Goal: Submit feedback/report problem: Submit feedback/report problem

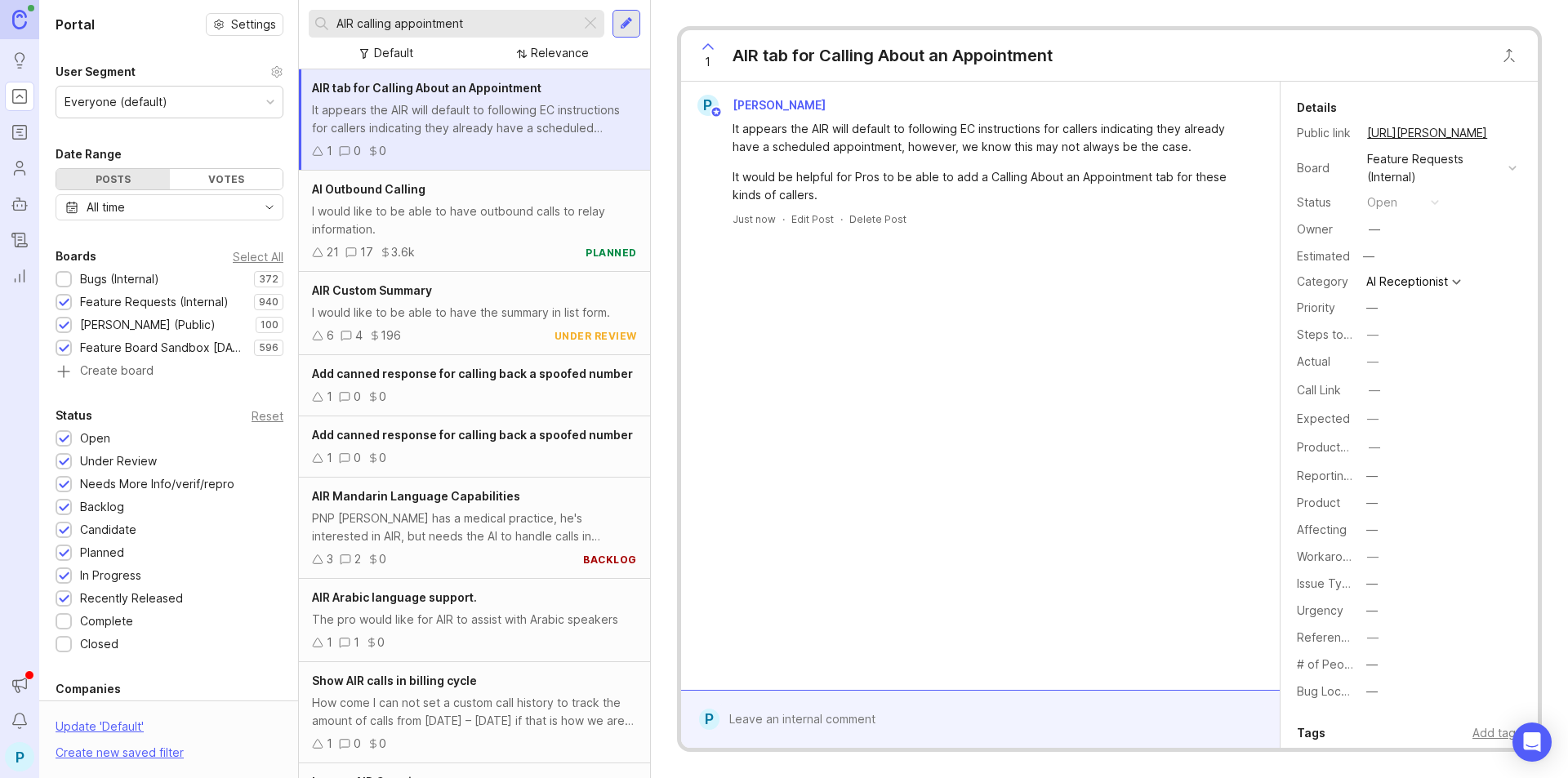
click at [135, 274] on div "Bugs (Internal)" at bounding box center [119, 279] width 79 height 18
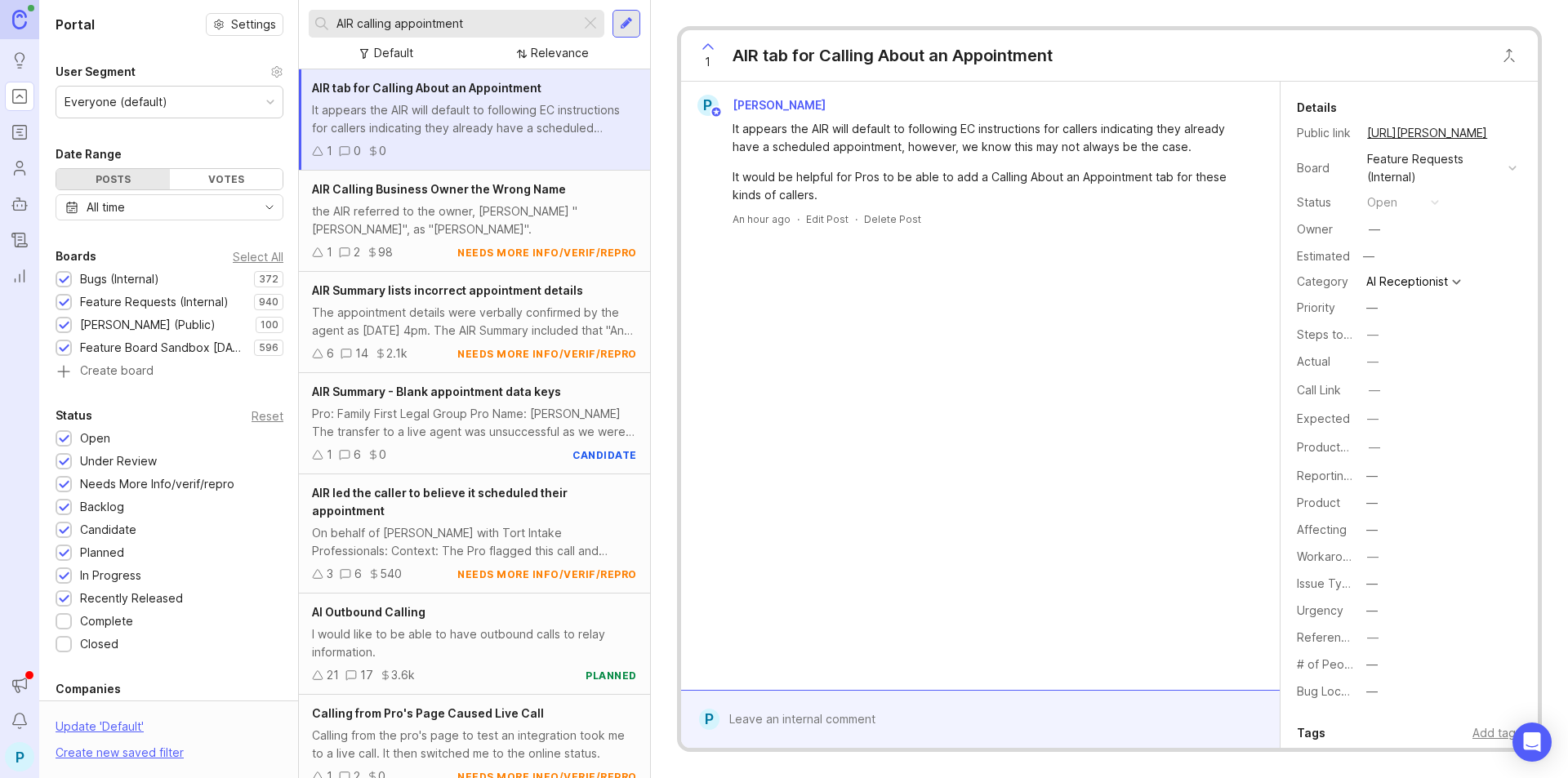
drag, startPoint x: 489, startPoint y: 19, endPoint x: 355, endPoint y: 22, distance: 134.0
click at [355, 22] on input "AIR calling appointment" at bounding box center [455, 23] width 237 height 18
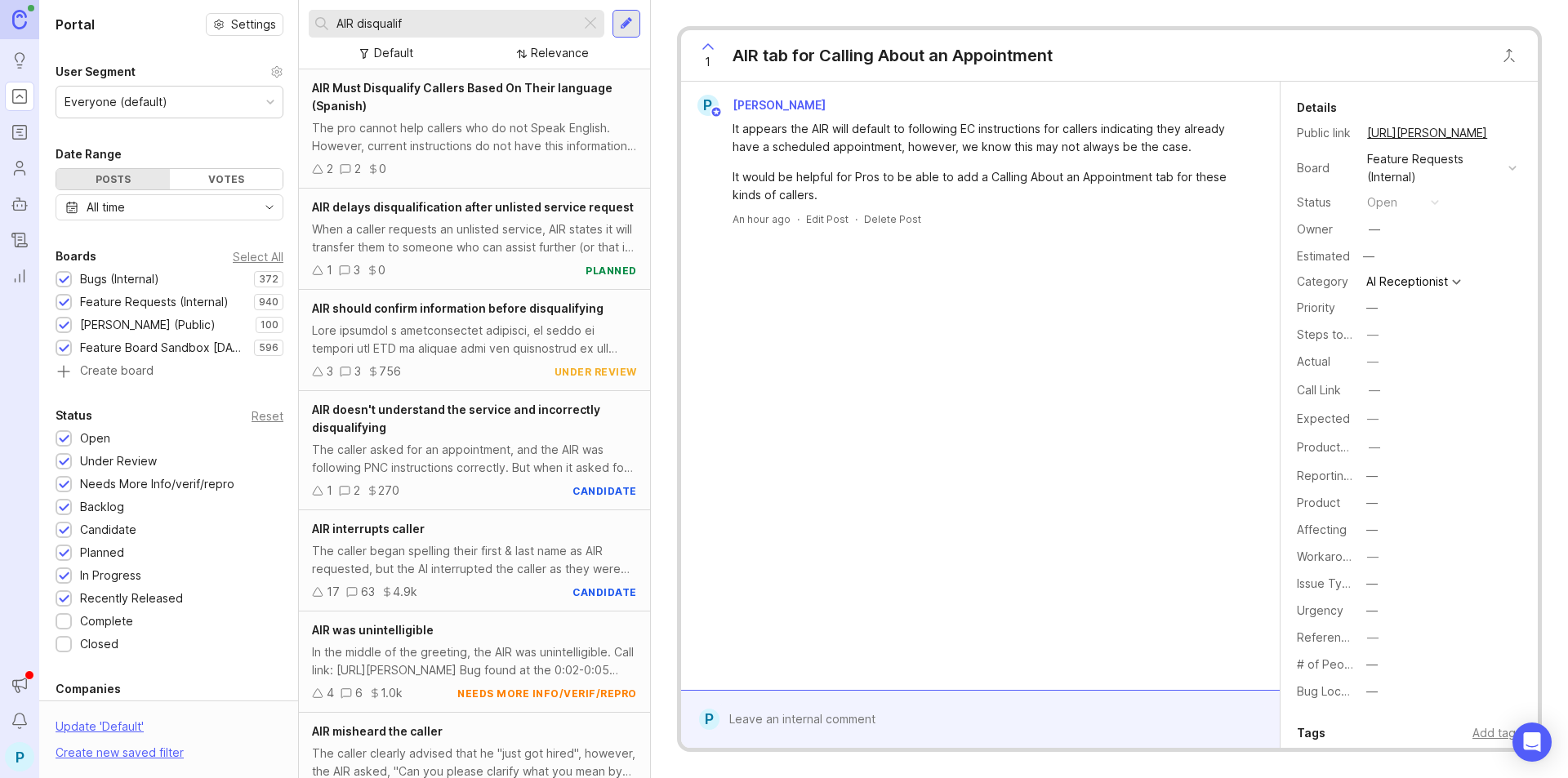
type input "AIR disqualif"
click at [139, 301] on div "Feature Requests (Internal)" at bounding box center [153, 301] width 148 height 18
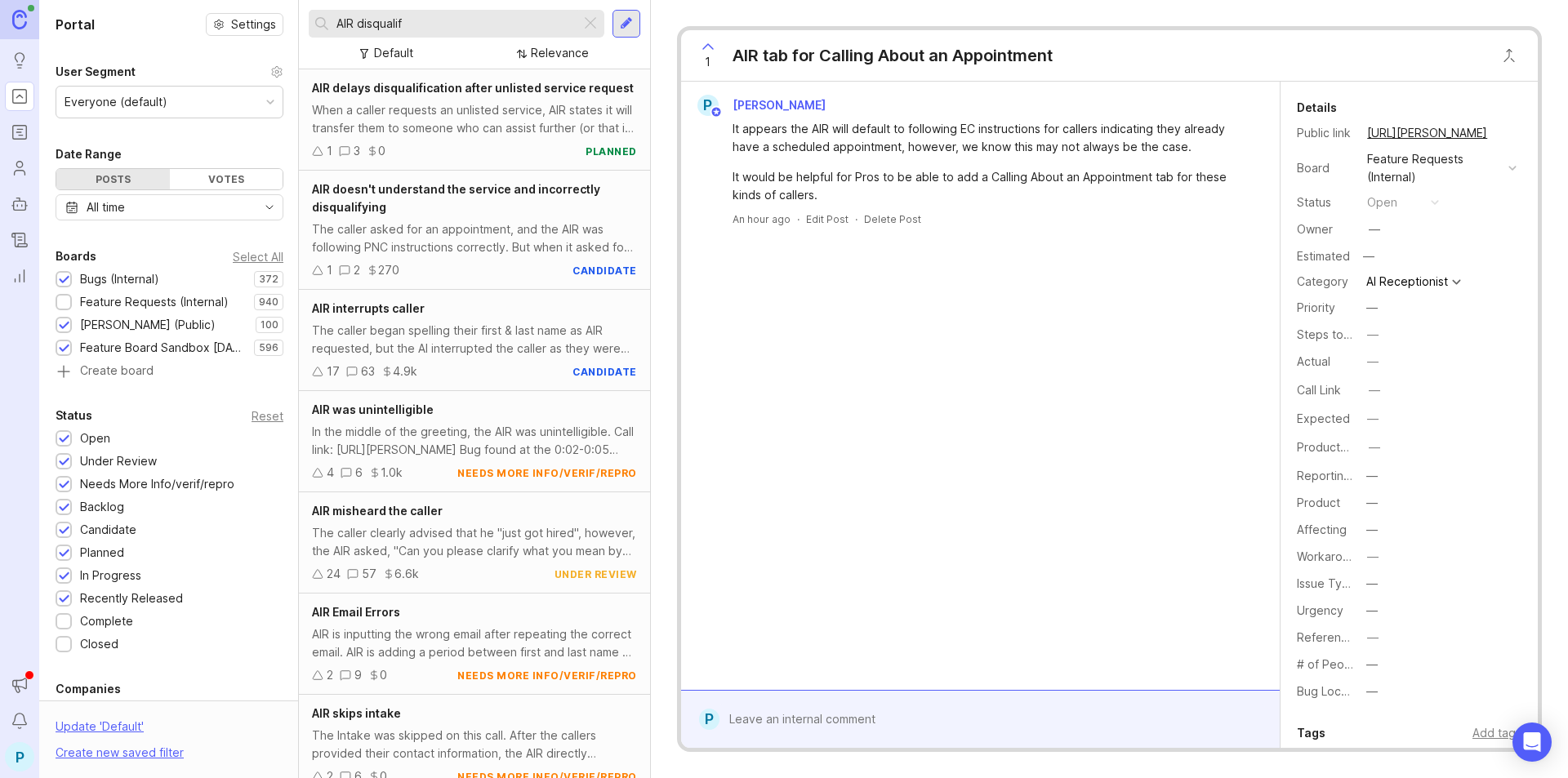
click at [492, 226] on div "The caller asked for an appointment, and the AIR was following PNC instructions…" at bounding box center [474, 238] width 325 height 36
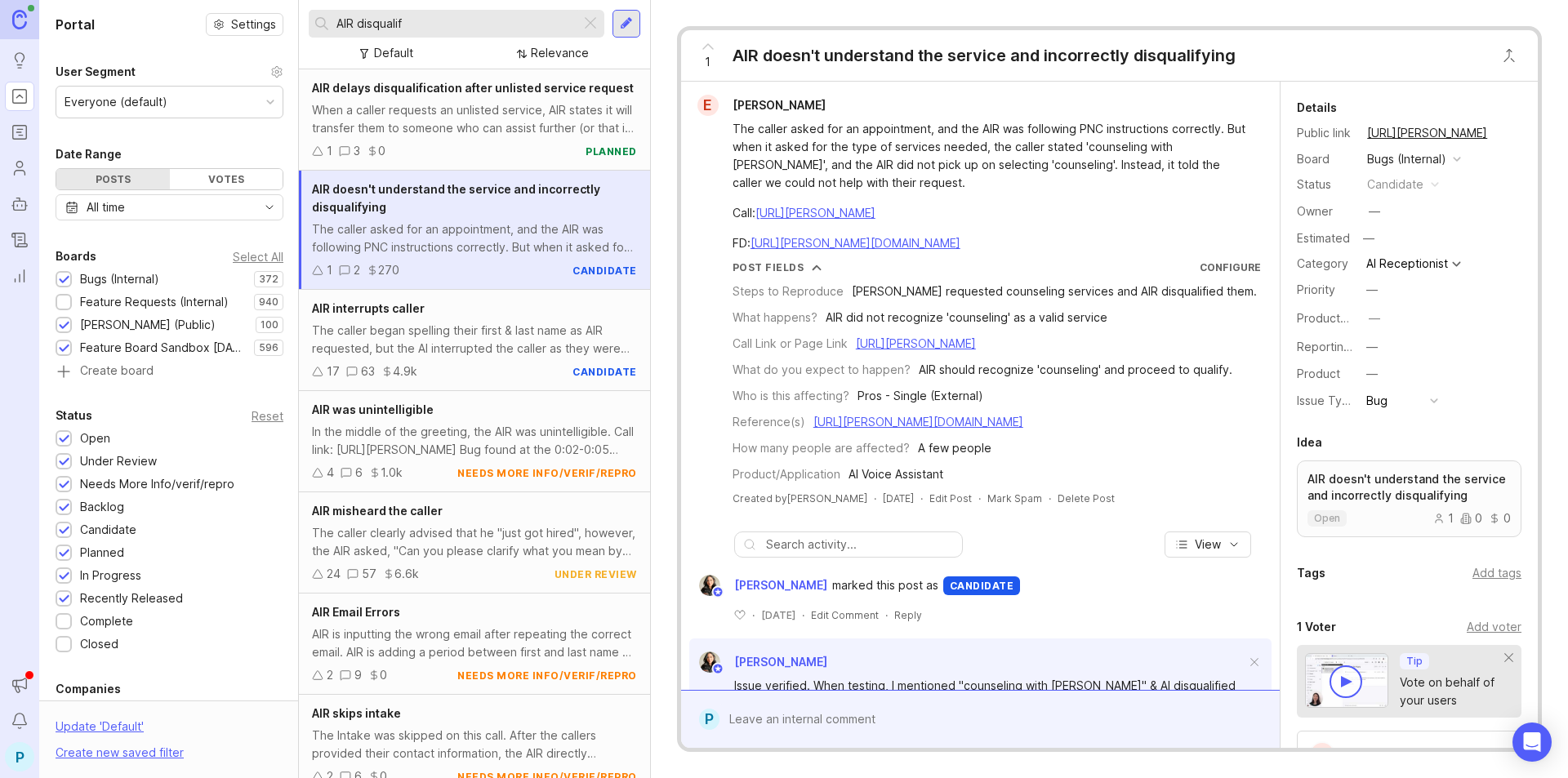
click at [906, 709] on div at bounding box center [992, 719] width 546 height 31
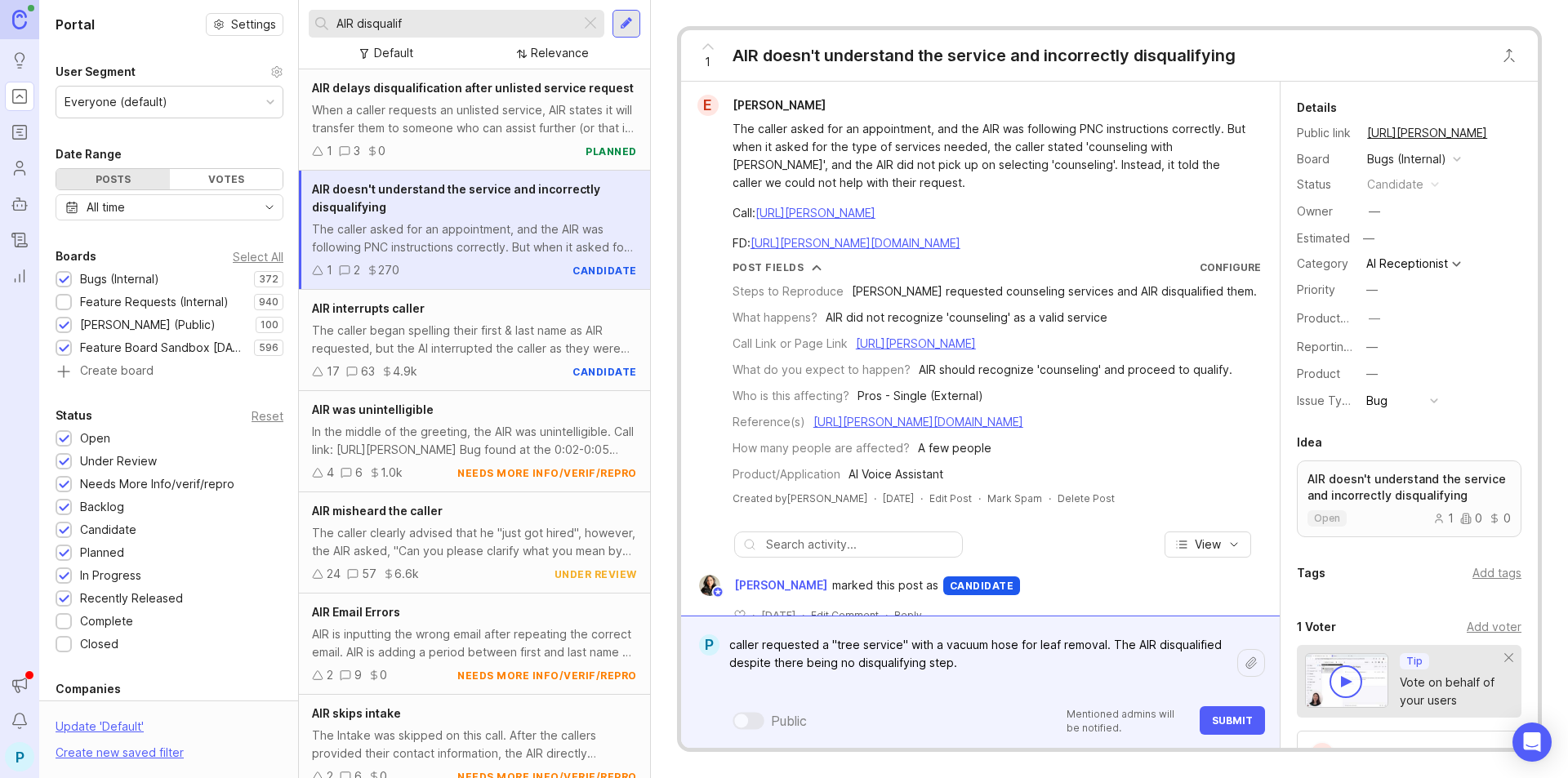
paste textarea "[URL][PERSON_NAME]"
type textarea "caller requested a "tree service" with a vacuum hose for leaf removal. The AIR …"
click at [1235, 720] on span "Submit" at bounding box center [1232, 720] width 41 height 12
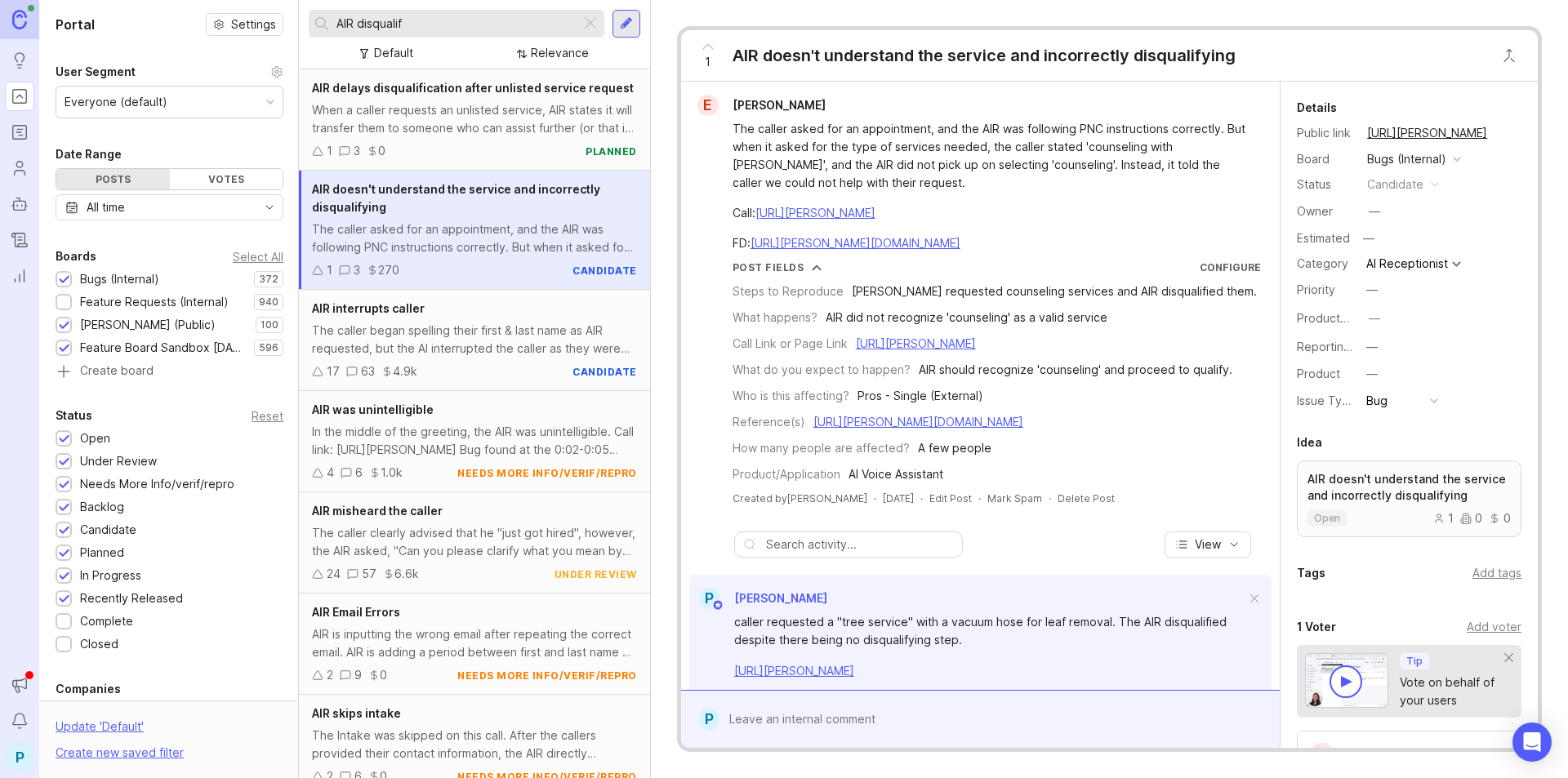
scroll to position [290, 0]
